Goal: Task Accomplishment & Management: Manage account settings

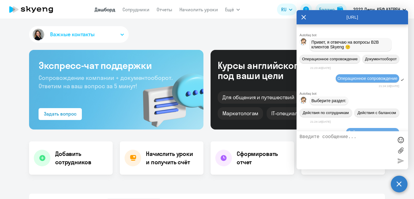
select select "30"
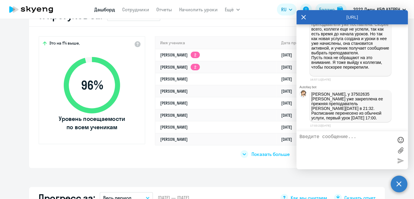
scroll to position [71238, 0]
drag, startPoint x: 312, startPoint y: 94, endPoint x: 392, endPoint y: 117, distance: 82.8
click at [392, 117] on div "[PERSON_NAME], у 37502635 [PERSON_NAME] уже закреплена ее прежняя преподаватель…" at bounding box center [353, 106] width 112 height 34
copy p "[PERSON_NAME], у 37502635 [PERSON_NAME] уже закреплена ее прежняя преподаватель…"
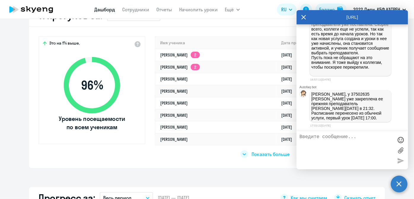
drag, startPoint x: 313, startPoint y: 78, endPoint x: 390, endPoint y: 80, distance: 76.5
copy span "39703923 [PERSON_NAME]"
click at [332, 149] on textarea at bounding box center [347, 150] width 94 height 32
paste textarea "39703923 [PERSON_NAME]"
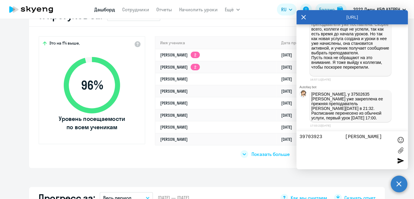
click at [336, 136] on textarea "39703923 [PERSON_NAME]" at bounding box center [347, 150] width 94 height 32
click at [392, 139] on textarea "39703923 [PERSON_NAME]" at bounding box center [347, 150] width 94 height 32
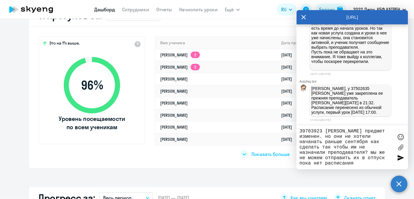
type textarea "39703923 [PERSON_NAME] предмет изменен. но они не хотели начанать раньше сентяб…"
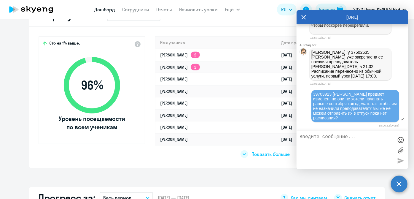
scroll to position [71285, 0]
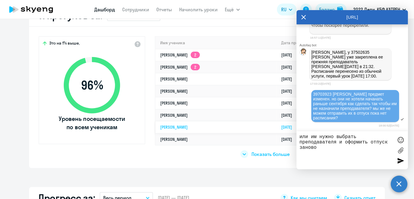
type textarea "или им нужно выбрать преподавателя и оформить отпуск заново?"
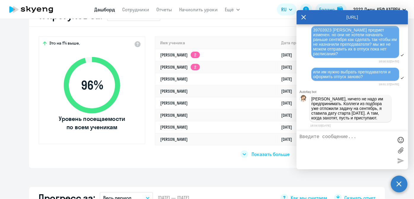
scroll to position [71354, 0]
click at [349, 141] on textarea at bounding box center [347, 150] width 94 height 32
type textarea "отлично. благодарю"
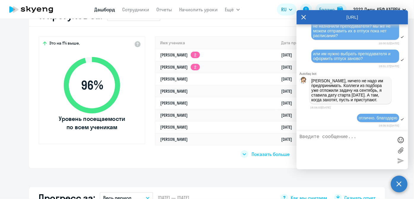
scroll to position [70914, 0]
drag, startPoint x: 347, startPoint y: 61, endPoint x: 348, endPoint y: 66, distance: 5.2
copy span "24617222 [PERSON_NAME]"
click at [334, 151] on textarea at bounding box center [347, 150] width 94 height 32
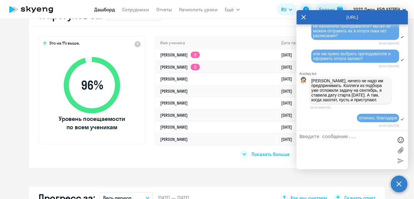
paste textarea "24617222 [PERSON_NAME]"
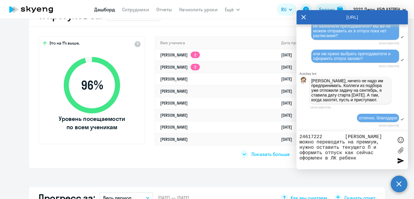
type textarea "24617222 [PERSON_NAME] можно переводить на премиум, нужно оставить текущего П и…"
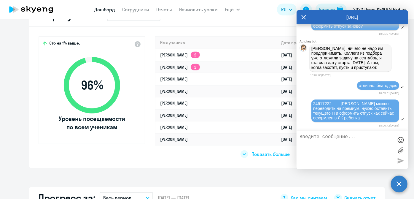
scroll to position [70735, 0]
click at [341, 149] on textarea at bounding box center [347, 150] width 94 height 32
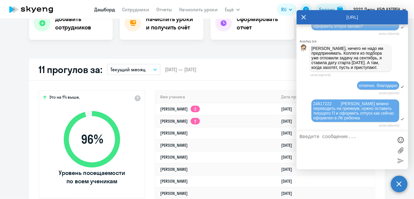
scroll to position [71275, 0]
drag, startPoint x: 314, startPoint y: 99, endPoint x: 383, endPoint y: 101, distance: 68.8
copy span "39703923 [PERSON_NAME]"
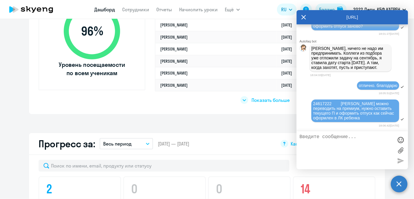
click at [338, 142] on textarea at bounding box center [347, 150] width 94 height 32
paste textarea "39703923 [PERSON_NAME]"
type textarea "39703923 [PERSON_NAME] решили выбрать П сейчас и оформить отпуск заново"
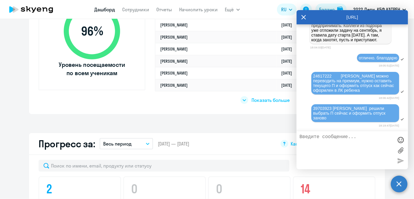
scroll to position [71006, 0]
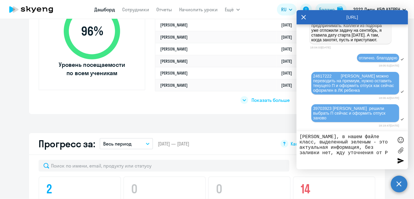
type textarea "[PERSON_NAME], в нашем файле класс, выделенный зеленым - это актуальная информа…"
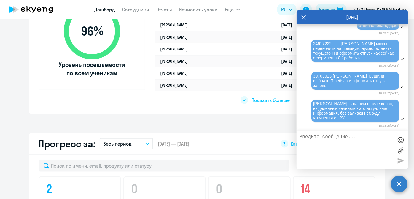
scroll to position [71469, 0]
type textarea "Скажи, пожалуйста, [PERSON_NAME] говорила тебе про подключение новых У?"
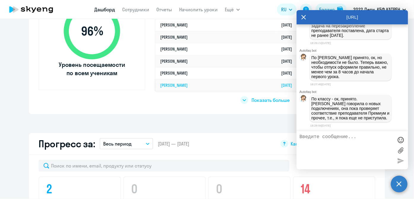
scroll to position [71617, 0]
drag, startPoint x: 359, startPoint y: 103, endPoint x: 346, endPoint y: 113, distance: 15.8
click at [346, 113] on p "По классу - ок, принято. [PERSON_NAME] говорила о новых подключениях, она пока …" at bounding box center [350, 108] width 78 height 24
copy p "проверяет соответствие преподавателя Премиум и прочее"
click at [345, 145] on textarea at bounding box center [347, 150] width 94 height 32
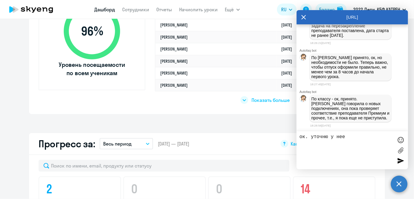
type textarea "ок. уточню у нее"
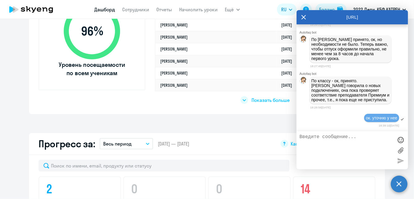
scroll to position [70880, 0]
drag, startPoint x: 349, startPoint y: 97, endPoint x: 391, endPoint y: 93, distance: 42.5
copy span "24617222 [PERSON_NAME]"
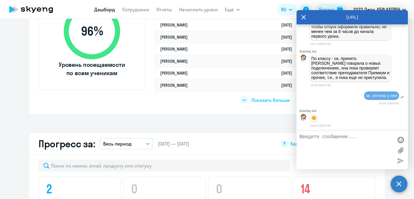
scroll to position [350, 0]
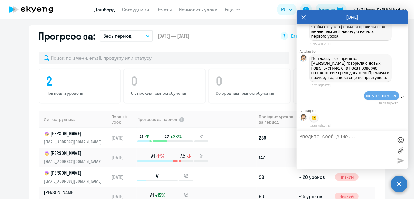
click at [335, 143] on textarea at bounding box center [347, 150] width 94 height 32
click at [363, 137] on textarea "[PERSON_NAME], [PERSON_NAME] не отвечат мне пока" at bounding box center [347, 150] width 94 height 32
click at [376, 139] on textarea "[PERSON_NAME], [PERSON_NAME] не отвечает мне пока" at bounding box center [347, 150] width 94 height 32
click at [371, 142] on textarea "[PERSON_NAME], [PERSON_NAME] не отвечает мне пока" at bounding box center [347, 150] width 94 height 32
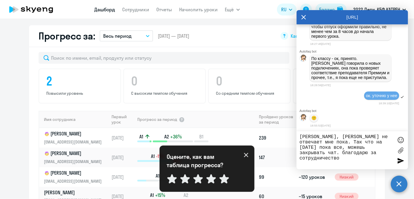
type textarea "[PERSON_NAME], [PERSON_NAME] не отвечает мне пока. Так что на [DATE] пока все, …"
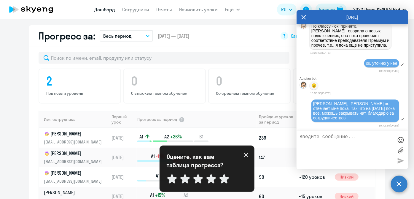
scroll to position [71690, 0]
click at [7, 50] on app-progress-dashboard "Прогресс за: Весь период – [DATE] — [DATE] Как мы считаем Скачать отчет Показат…" at bounding box center [207, 144] width 414 height 239
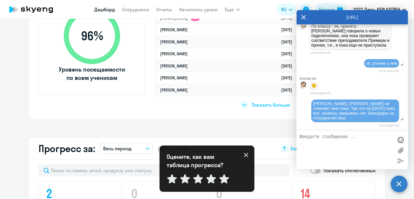
scroll to position [189, 0]
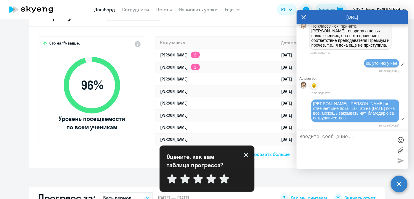
click at [397, 184] on circle at bounding box center [399, 183] width 17 height 17
click at [244, 154] on icon at bounding box center [246, 154] width 5 height 5
click at [305, 16] on app-header-actions "RU Баланс 2022 Дети, КБФ КАТРЕН" at bounding box center [343, 9] width 132 height 14
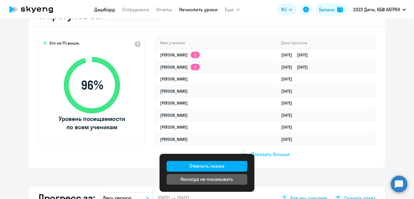
click at [188, 11] on link "Начислить уроки" at bounding box center [198, 10] width 39 height 6
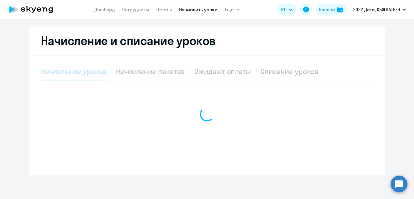
select select "10"
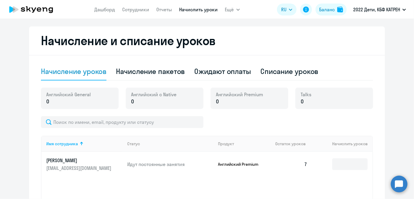
scroll to position [152, 0]
click at [397, 187] on circle at bounding box center [399, 183] width 17 height 17
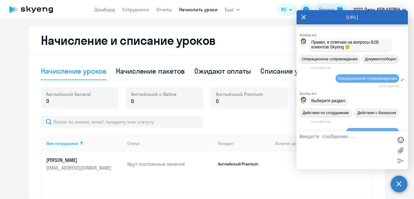
scroll to position [71796, 0]
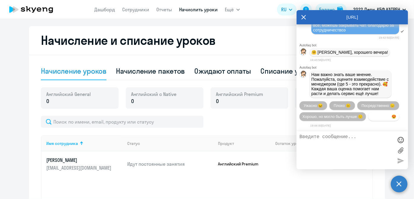
click at [368, 121] on button "Прекрасно 😍" at bounding box center [383, 116] width 31 height 9
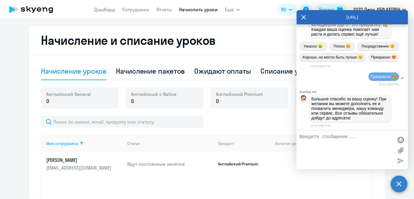
scroll to position [71858, 0]
click at [303, 17] on icon at bounding box center [303, 17] width 5 height 14
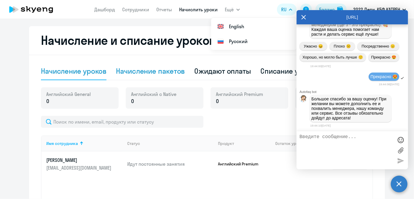
click at [132, 67] on div "Начисление пакетов" at bounding box center [150, 70] width 69 height 9
click at [134, 72] on div "Начисление пакетов" at bounding box center [150, 70] width 69 height 9
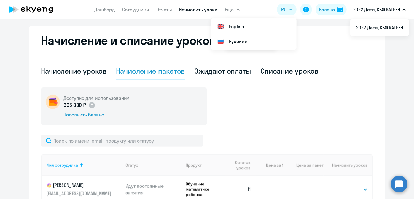
click at [202, 10] on link "Начислить уроки" at bounding box center [198, 10] width 39 height 6
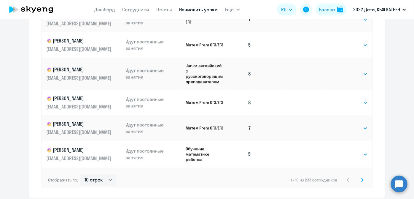
scroll to position [427, 0]
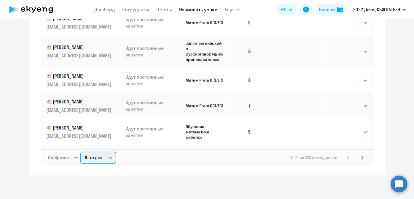
click at [109, 159] on select "10 строк 30 строк 50 строк" at bounding box center [98, 158] width 36 height 12
select select "50"
click at [80, 152] on select "10 строк 30 строк 50 строк" at bounding box center [98, 158] width 36 height 12
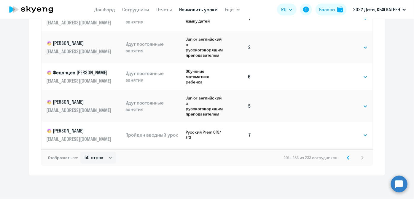
click at [348, 157] on svg-icon at bounding box center [348, 157] width 7 height 7
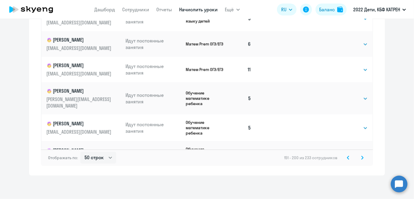
click at [348, 157] on svg-icon at bounding box center [348, 157] width 7 height 7
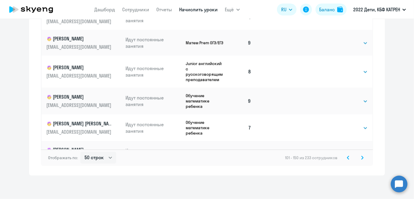
click at [348, 157] on svg-icon at bounding box center [348, 157] width 7 height 7
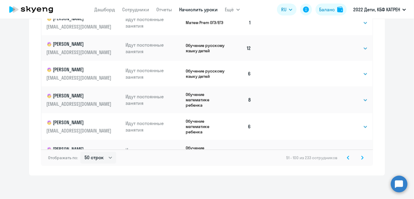
click at [348, 157] on svg-icon at bounding box center [348, 157] width 7 height 7
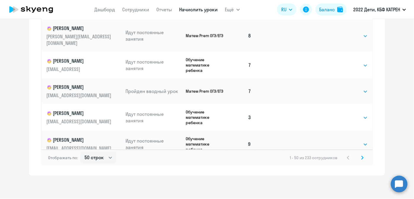
scroll to position [809, 0]
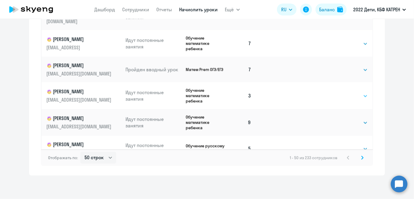
click at [358, 93] on select "Выбрать 4 8 16 32 64 128" at bounding box center [355, 96] width 24 height 7
select select "8"
click at [343, 93] on select "Выбрать 4 8 16 32 64 128" at bounding box center [355, 96] width 24 height 7
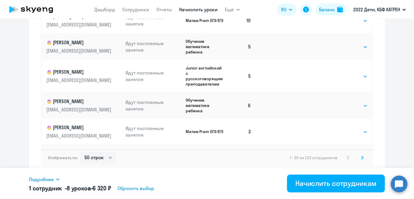
scroll to position [997, 0]
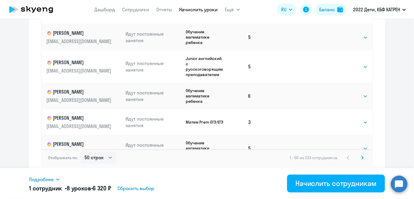
click at [362, 109] on td "Выбрать 4 8 16 32 64 128 Выбрать" at bounding box center [348, 122] width 49 height 26
click at [360, 119] on select "Выбрать 4 8 16 32 64 128" at bounding box center [355, 122] width 24 height 7
select select "8"
click at [343, 119] on select "Выбрать 4 8 16 32 64 128" at bounding box center [355, 122] width 24 height 7
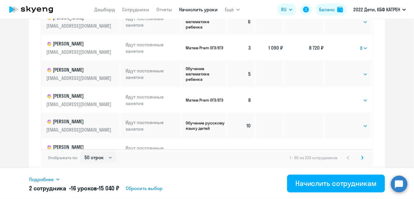
scroll to position [1072, 0]
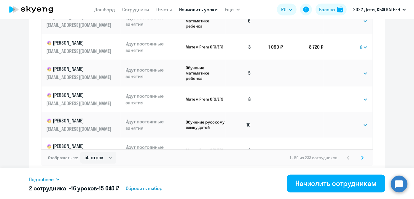
click at [357, 147] on select "Выбрать 4 8 16 32 64 128" at bounding box center [355, 150] width 24 height 7
select select "8"
click at [343, 147] on select "Выбрать 4 8 16 32 64 128" at bounding box center [355, 150] width 24 height 7
click at [359, 172] on select "Выбрать 4 8 16 32 64 128" at bounding box center [355, 175] width 24 height 7
select select "8"
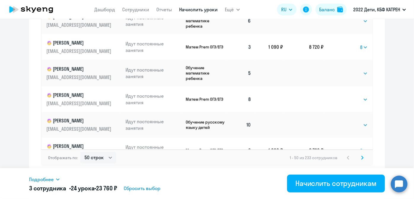
click at [343, 172] on select "Выбрать 4 8 16 32 64 128" at bounding box center [355, 175] width 24 height 7
click at [362, 156] on svg-icon at bounding box center [362, 157] width 7 height 7
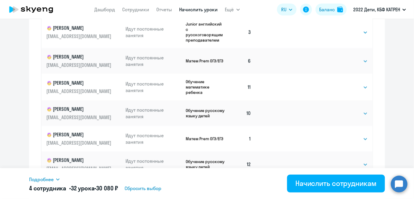
scroll to position [292, 0]
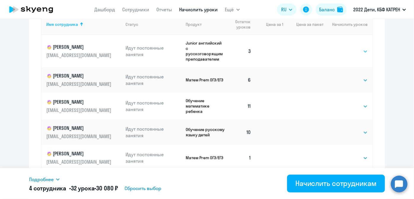
click at [361, 50] on select "Выбрать 4 8 16 32 64 128" at bounding box center [355, 51] width 24 height 7
select select "8"
click at [343, 48] on select "Выбрать 4 8 16 32 64 128" at bounding box center [355, 51] width 24 height 7
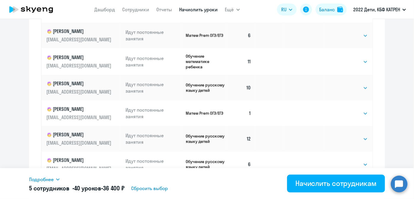
scroll to position [346, 0]
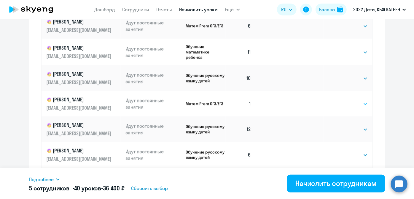
click at [360, 104] on select "Выбрать 4 8 16 32 64 128" at bounding box center [355, 103] width 24 height 7
select select "8"
click at [343, 101] on select "Выбрать 4 8 16 32 64 128" at bounding box center [355, 103] width 24 height 7
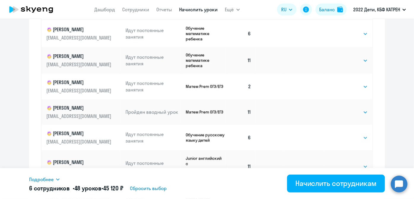
scroll to position [189, 0]
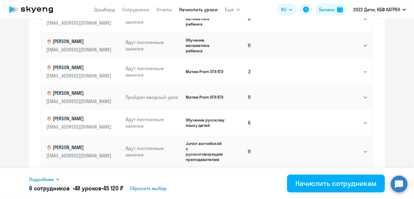
click at [358, 75] on select "Выбрать 4 8 16 32 64 128" at bounding box center [355, 71] width 24 height 7
select select "8"
click at [343, 71] on select "Выбрать 4 8 16 32 64 128" at bounding box center [355, 71] width 24 height 7
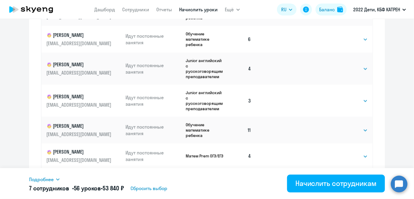
scroll to position [404, 0]
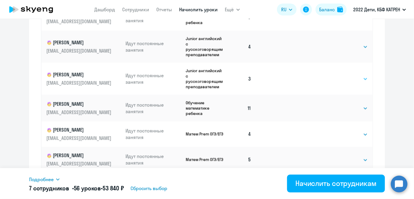
click at [360, 82] on select "Выбрать 4 8 16 32 64 128" at bounding box center [355, 78] width 24 height 7
select select "8"
click at [343, 80] on select "Выбрать 4 8 16 32 64 128" at bounding box center [355, 78] width 24 height 7
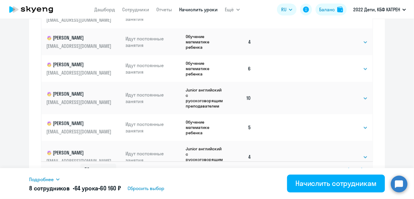
scroll to position [427, 0]
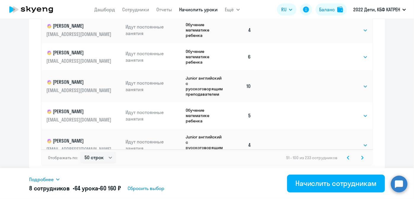
click at [359, 155] on svg-icon at bounding box center [362, 157] width 7 height 7
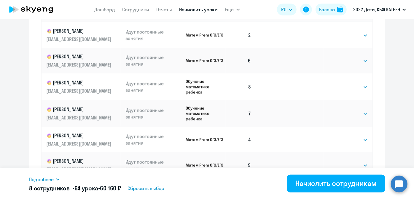
scroll to position [292, 0]
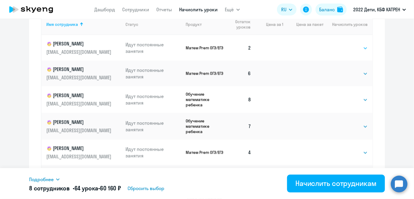
click at [362, 47] on select "Выбрать 4 8 16 32 64 128" at bounding box center [355, 47] width 24 height 7
select select "8"
click at [343, 44] on select "Выбрать 4 8 16 32 64 128" at bounding box center [355, 47] width 24 height 7
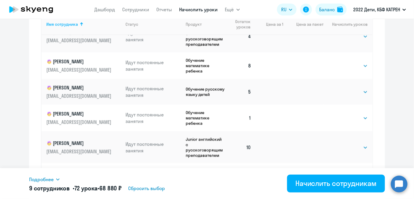
scroll to position [431, 0]
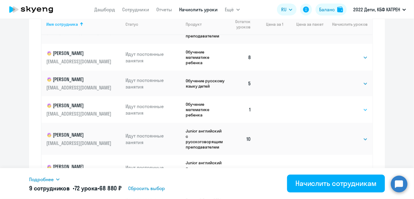
click at [359, 111] on select "Выбрать 4 8 16 32 64 128" at bounding box center [355, 109] width 24 height 7
select select "8"
click at [343, 107] on select "Выбрать 4 8 16 32 64 128" at bounding box center [355, 109] width 24 height 7
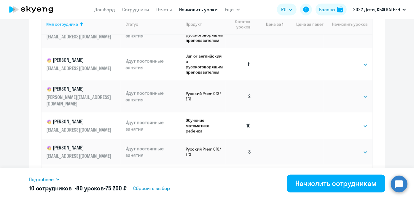
scroll to position [539, 0]
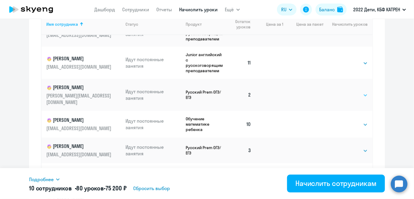
click at [358, 93] on select "Выбрать 4 8 16 32 64 128" at bounding box center [355, 95] width 24 height 7
select select "8"
click at [343, 92] on select "Выбрать 4 8 16 32 64 128" at bounding box center [355, 95] width 24 height 7
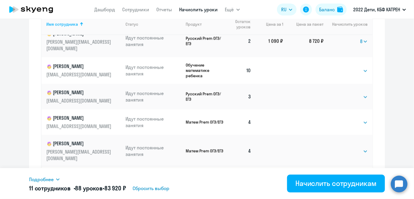
scroll to position [593, 0]
click at [358, 93] on select "Выбрать 4 8 16 32 64 128" at bounding box center [355, 96] width 24 height 7
select select "8"
click at [343, 93] on select "Выбрать 4 8 16 32 64 128" at bounding box center [355, 96] width 24 height 7
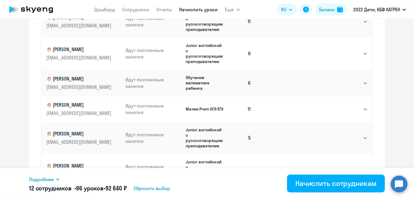
scroll to position [427, 0]
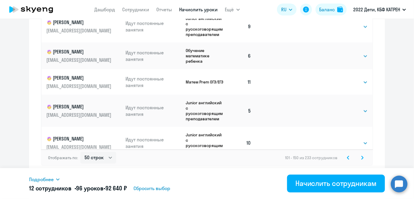
click at [359, 157] on svg-icon at bounding box center [362, 157] width 7 height 7
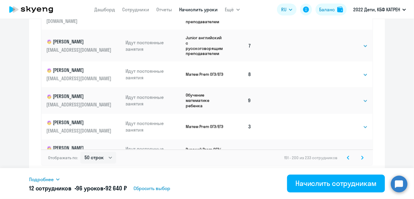
scroll to position [404, 0]
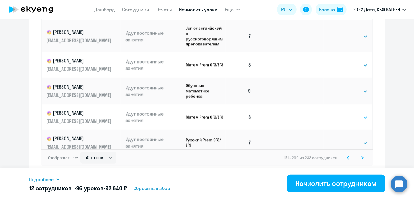
click at [361, 114] on select "Выбрать 4 8 16 32 64 128" at bounding box center [355, 117] width 24 height 7
select select "8"
click at [343, 114] on select "Выбрать 4 8 16 32 64 128" at bounding box center [355, 117] width 24 height 7
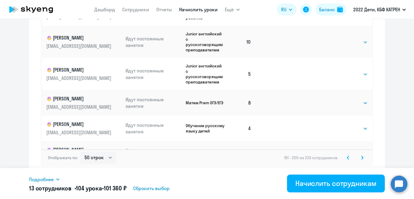
scroll to position [1118, 0]
click at [361, 159] on icon at bounding box center [362, 157] width 2 height 4
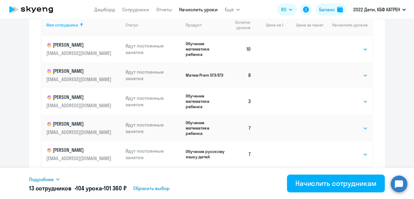
scroll to position [319, 0]
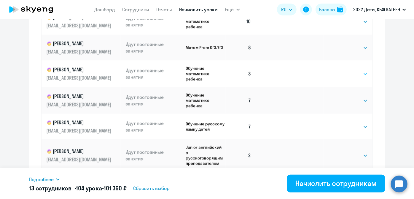
drag, startPoint x: 358, startPoint y: 73, endPoint x: 358, endPoint y: 76, distance: 3.0
click at [358, 73] on select "Выбрать 4 8 16 32 64 128" at bounding box center [355, 73] width 24 height 7
select select "8"
click at [343, 70] on select "Выбрать 4 8 16 32 64 128" at bounding box center [355, 73] width 24 height 7
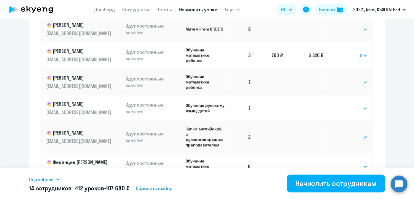
scroll to position [54, 0]
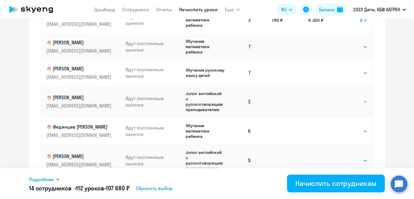
click at [357, 102] on select "Выбрать 4 8 16 32 64 128" at bounding box center [355, 101] width 24 height 7
select select "8"
click at [343, 98] on select "Выбрать 4 8 16 32 64 128" at bounding box center [355, 101] width 24 height 7
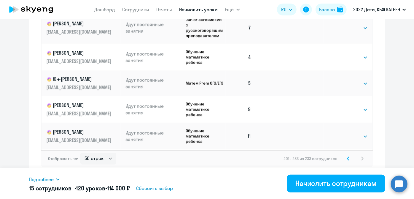
scroll to position [427, 0]
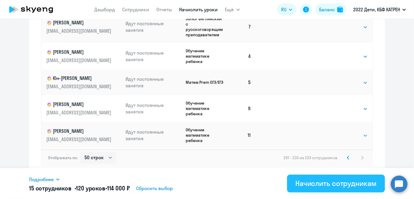
click at [299, 185] on div "Начислить сотрудникам" at bounding box center [335, 182] width 81 height 9
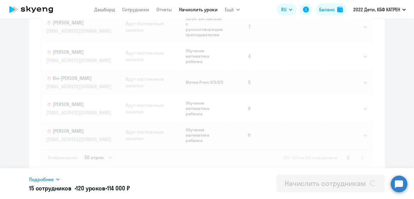
select select
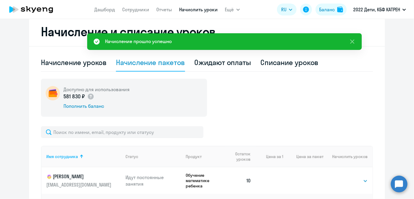
scroll to position [162, 0]
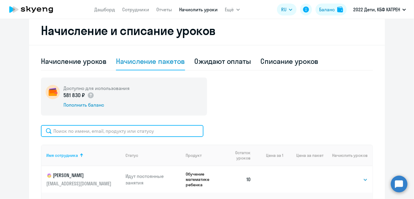
click at [62, 132] on input "text" at bounding box center [122, 131] width 163 height 12
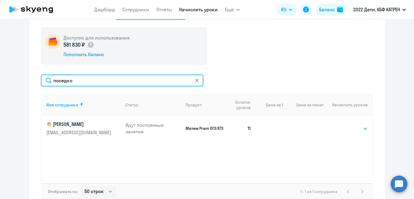
scroll to position [216, 0]
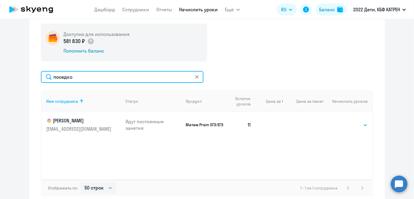
type input "поседко"
